Goal: Information Seeking & Learning: Understand process/instructions

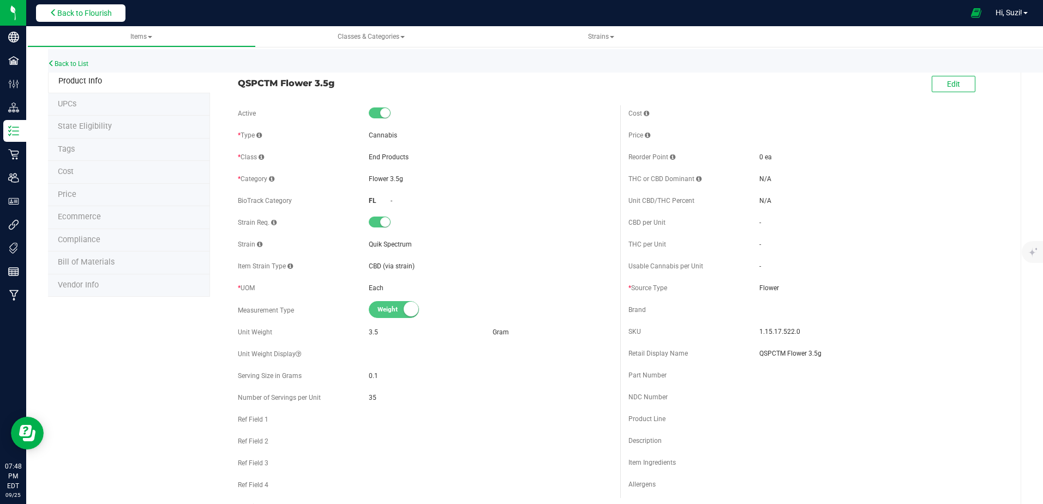
click at [64, 20] on button "Back to Flourish" at bounding box center [80, 12] width 89 height 17
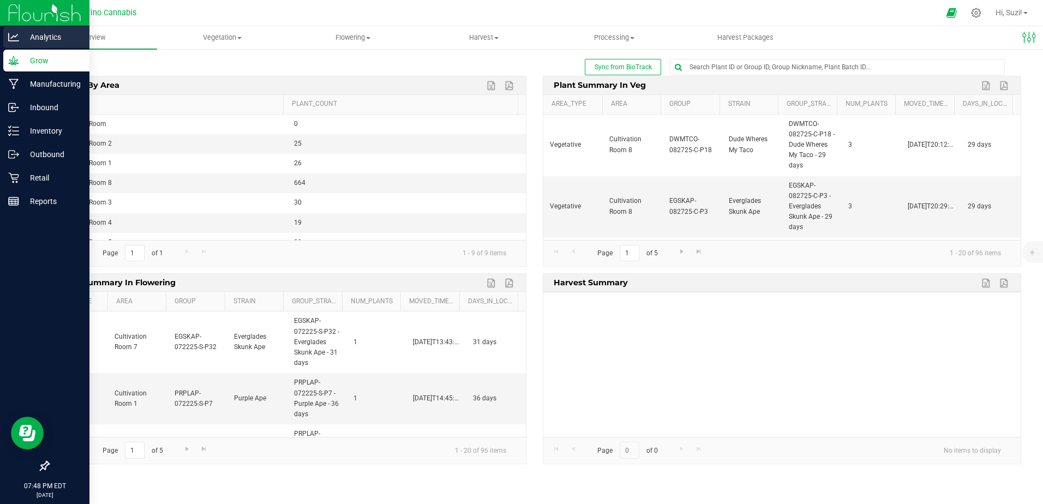
drag, startPoint x: 51, startPoint y: 34, endPoint x: 51, endPoint y: 43, distance: 8.2
click at [51, 34] on p "Analytics" at bounding box center [51, 37] width 65 height 13
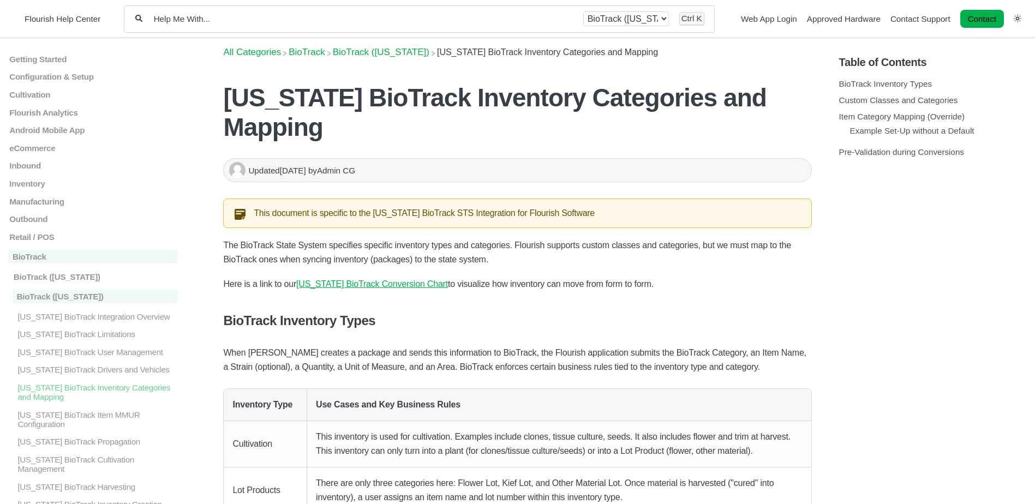
click at [361, 18] on input "Help Me With..." at bounding box center [363, 19] width 420 height 10
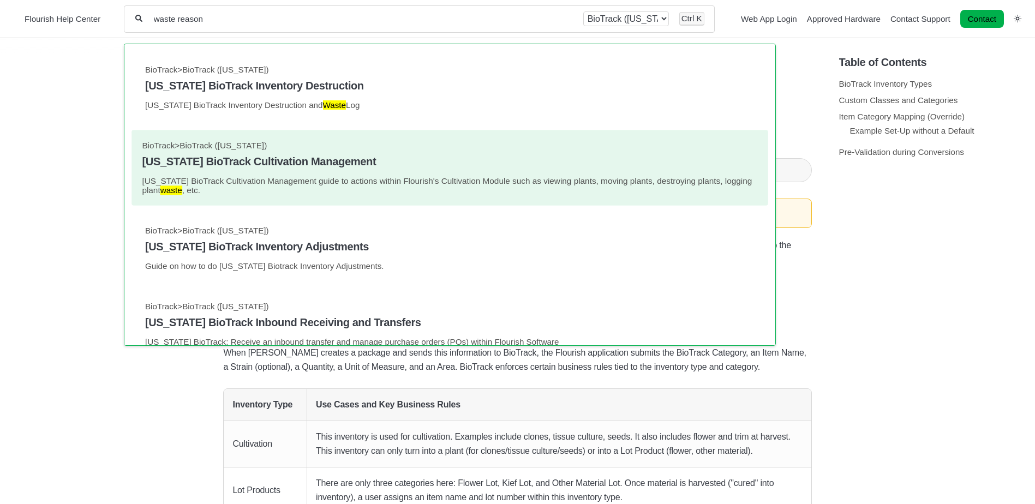
type input "waste reason"
click at [348, 174] on link "BioTrack > BioTrack (Florida) Florida BioTrack Cultivation Management Florida B…" at bounding box center [450, 168] width 616 height 55
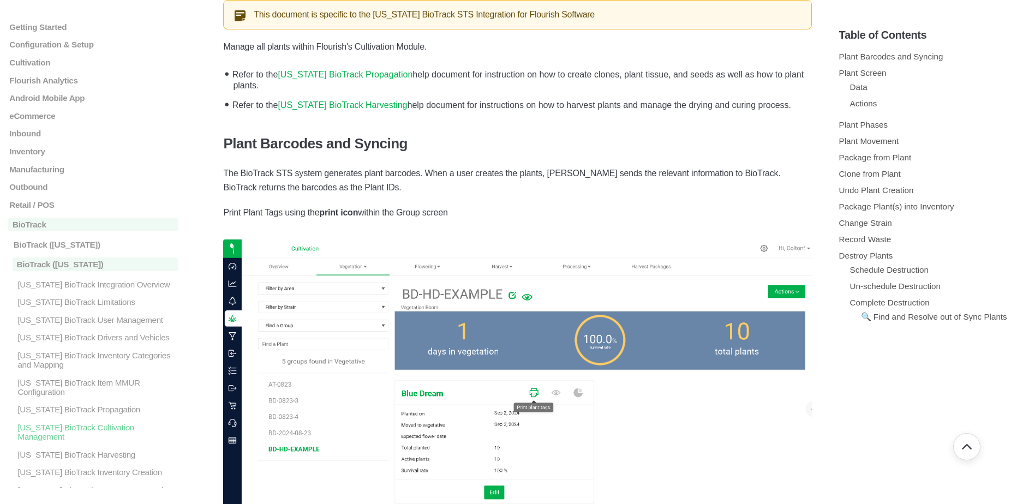
scroll to position [218, 0]
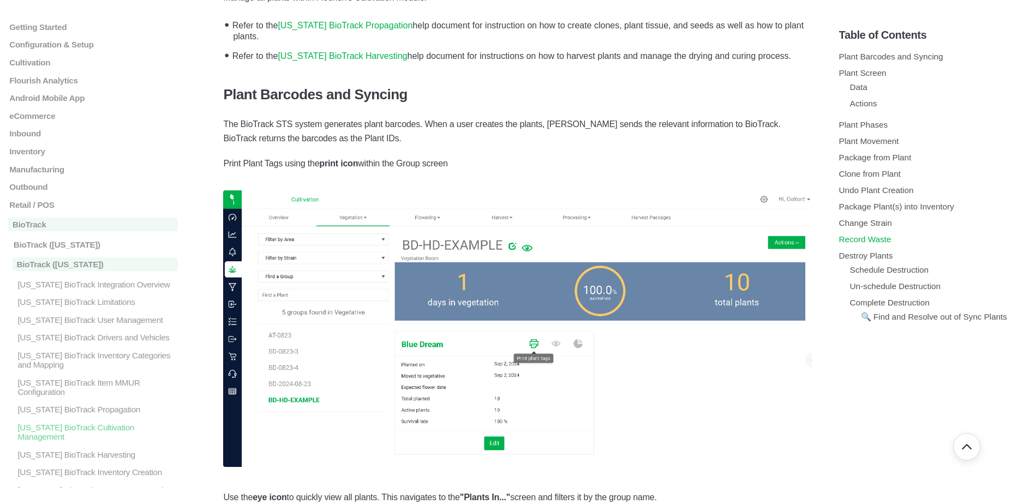
click at [862, 240] on link "Record Waste" at bounding box center [865, 239] width 52 height 9
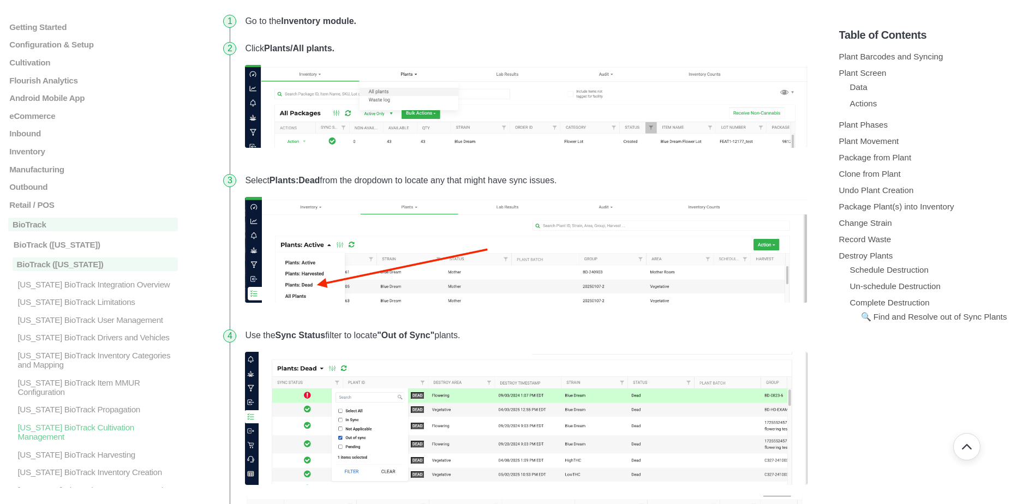
scroll to position [6887, 0]
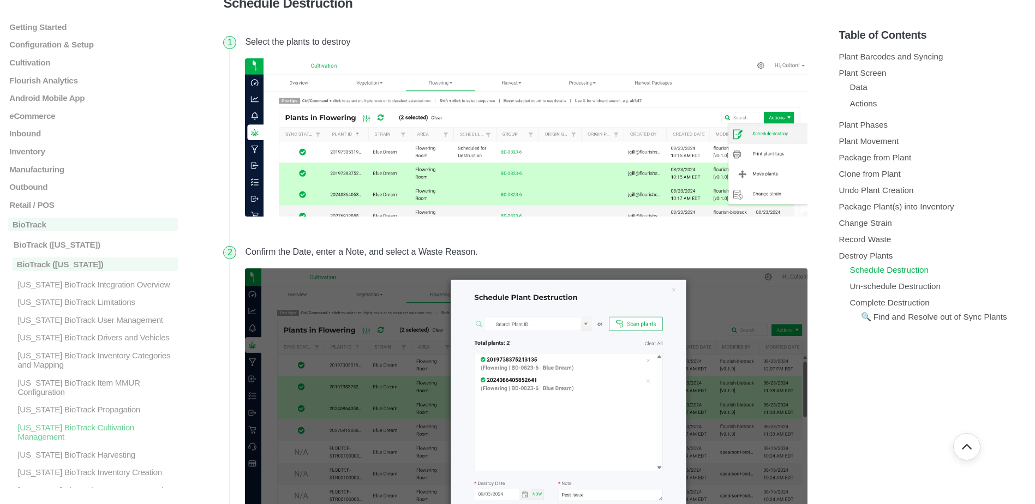
click at [899, 272] on link "Schedule Destruction" at bounding box center [889, 269] width 79 height 9
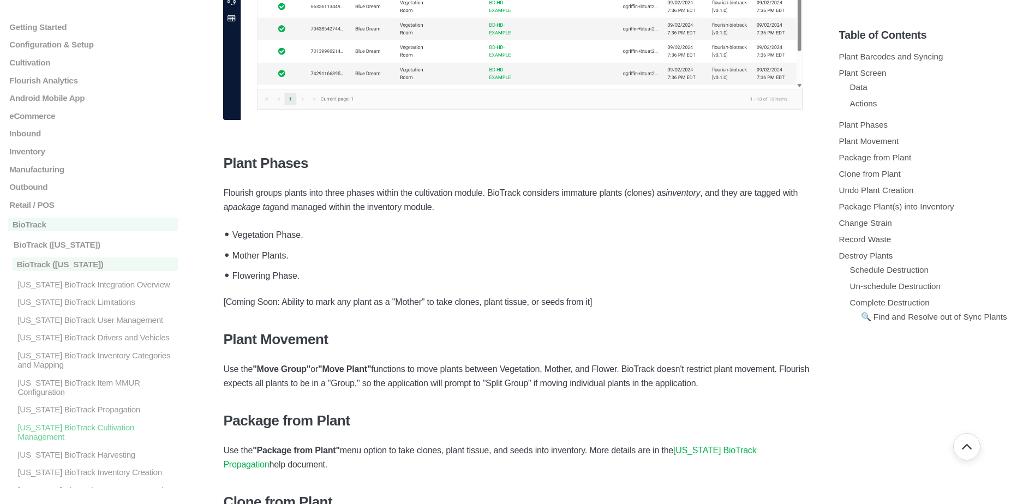
scroll to position [2516, 0]
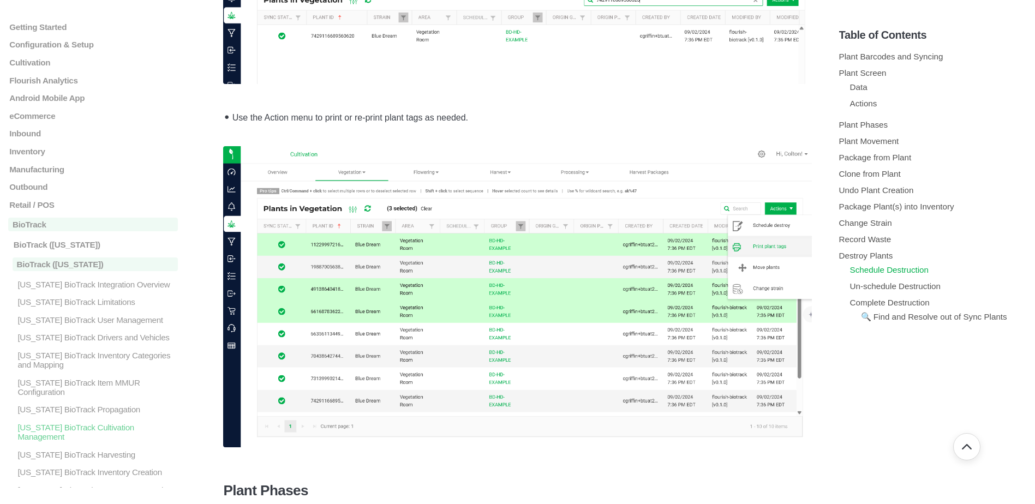
click at [888, 267] on link "Schedule Destruction" at bounding box center [889, 269] width 79 height 9
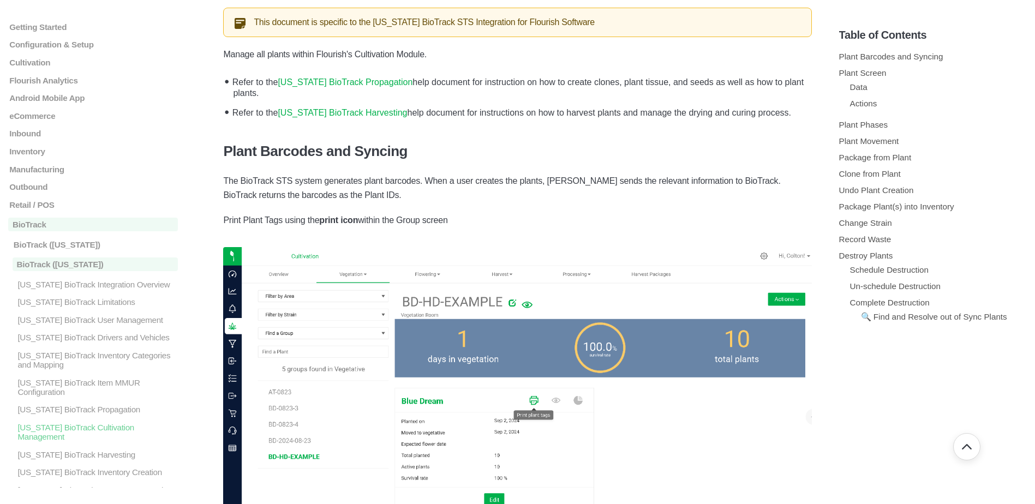
scroll to position [0, 0]
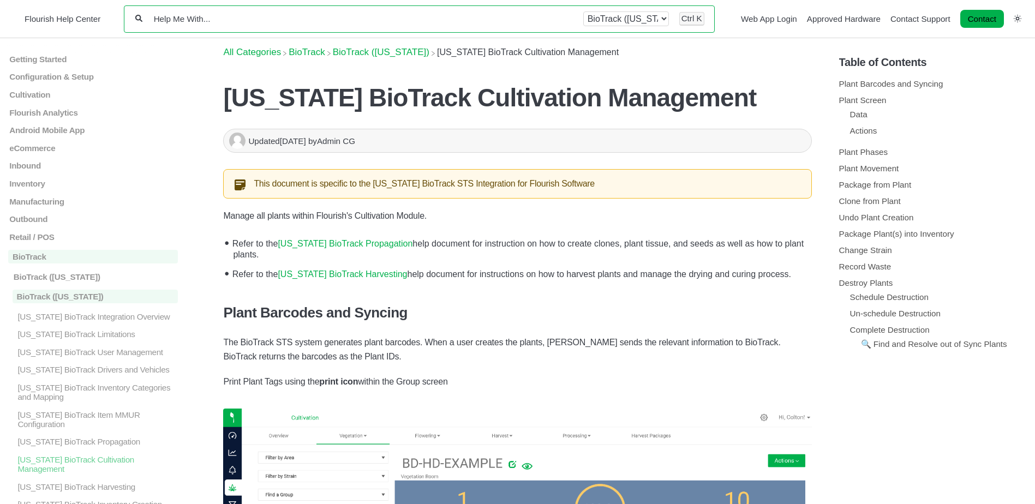
click at [387, 19] on input "Help Me With..." at bounding box center [363, 19] width 420 height 10
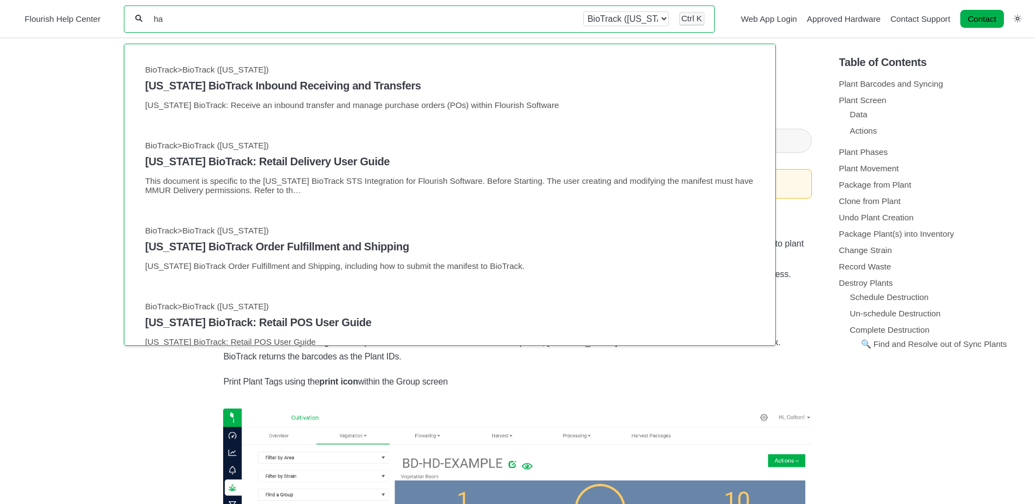
type input "h"
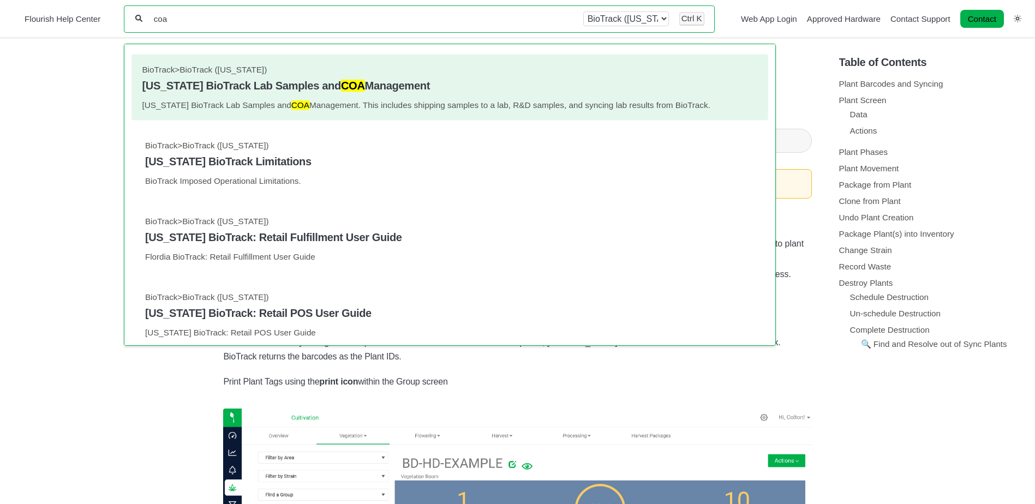
type input "coa"
click at [359, 109] on p "Florida BioTrack Lab Samples and COA Management. This includes shipping samples…" at bounding box center [450, 104] width 616 height 9
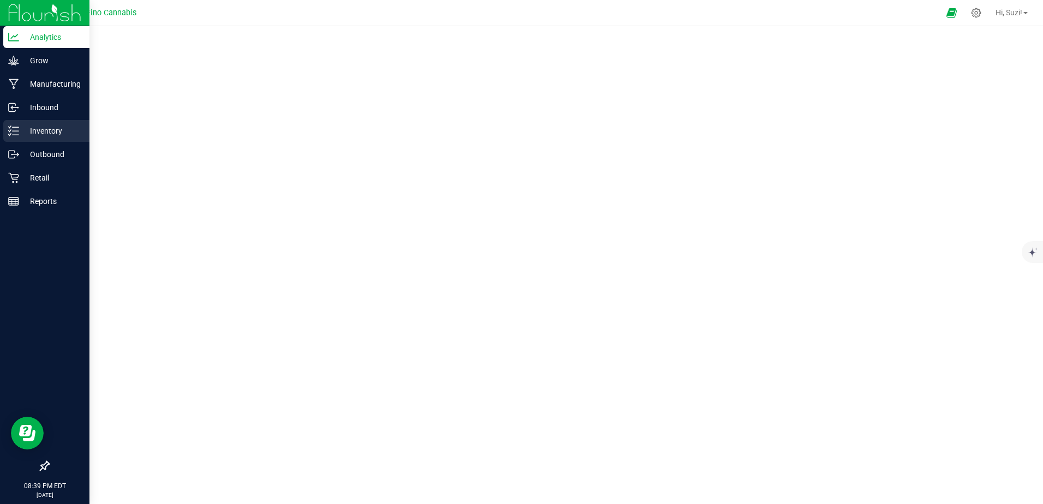
click at [16, 135] on line at bounding box center [16, 135] width 6 height 0
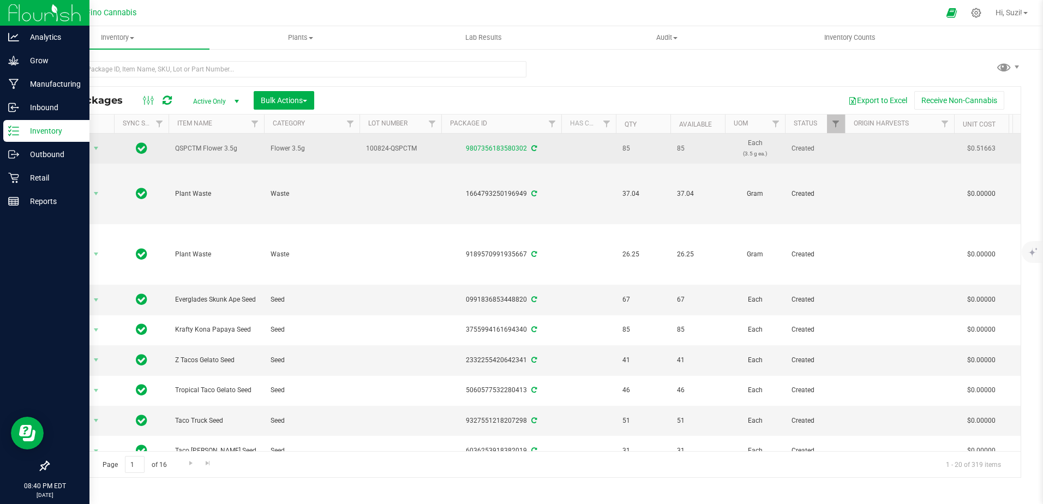
click at [571, 156] on td at bounding box center [589, 149] width 55 height 30
click at [97, 153] on span "select" at bounding box center [96, 148] width 14 height 15
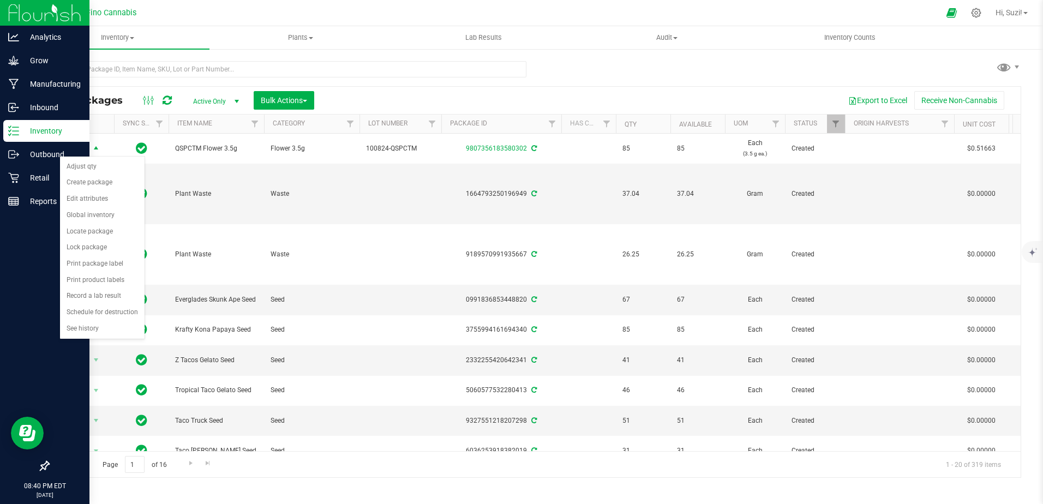
click at [371, 93] on div "Export to Excel Receive Non-Cannabis" at bounding box center [668, 100] width 690 height 19
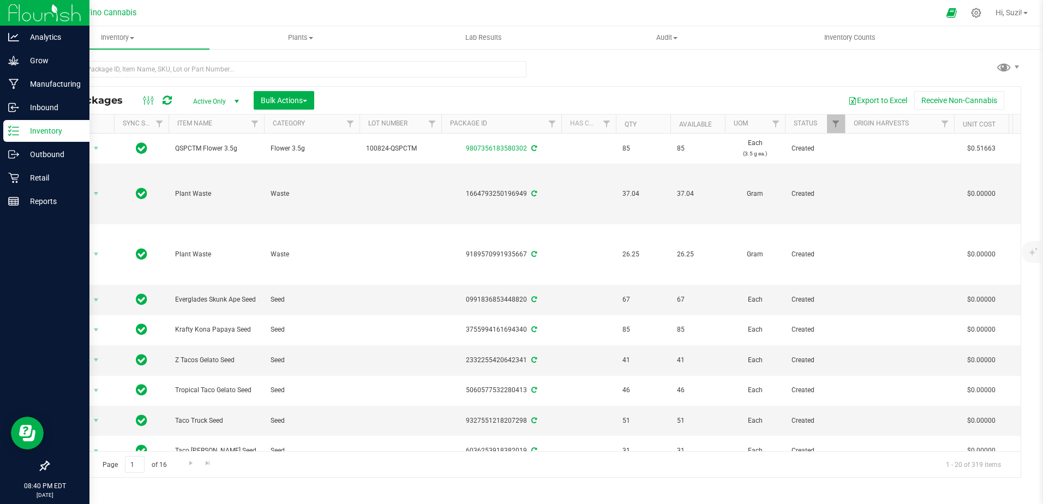
click at [234, 104] on span "select" at bounding box center [236, 101] width 9 height 9
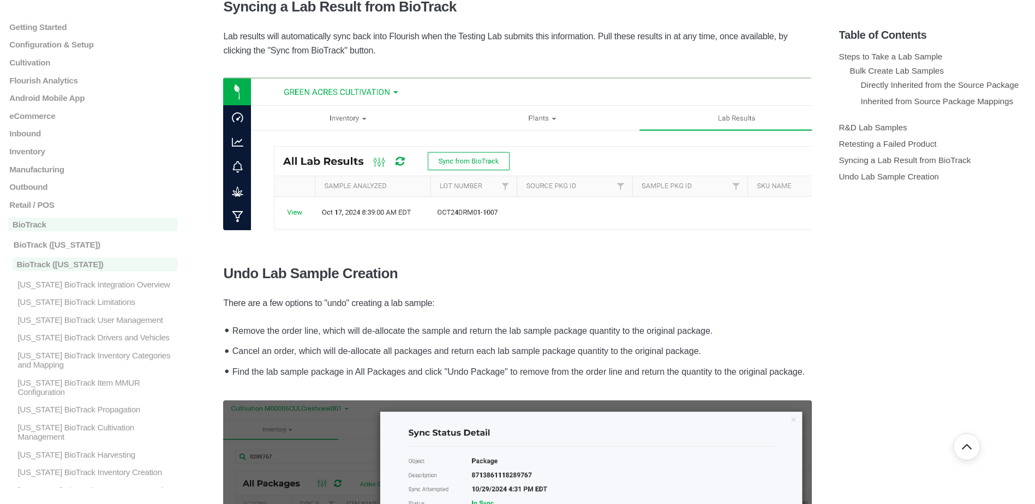
scroll to position [3329, 0]
